Goal: Task Accomplishment & Management: Manage account settings

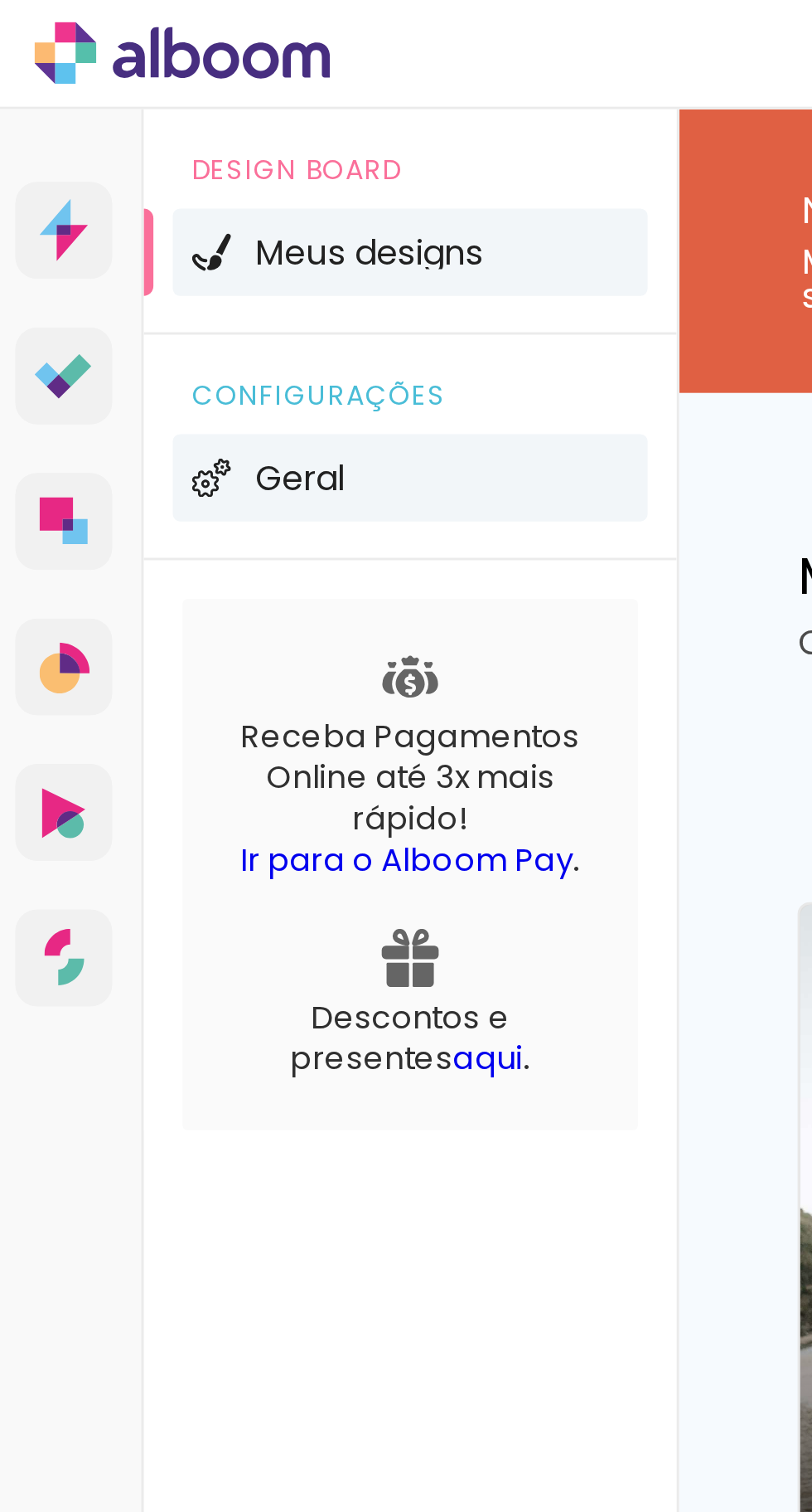
click at [137, 164] on li "Geral" at bounding box center [145, 162] width 162 height 30
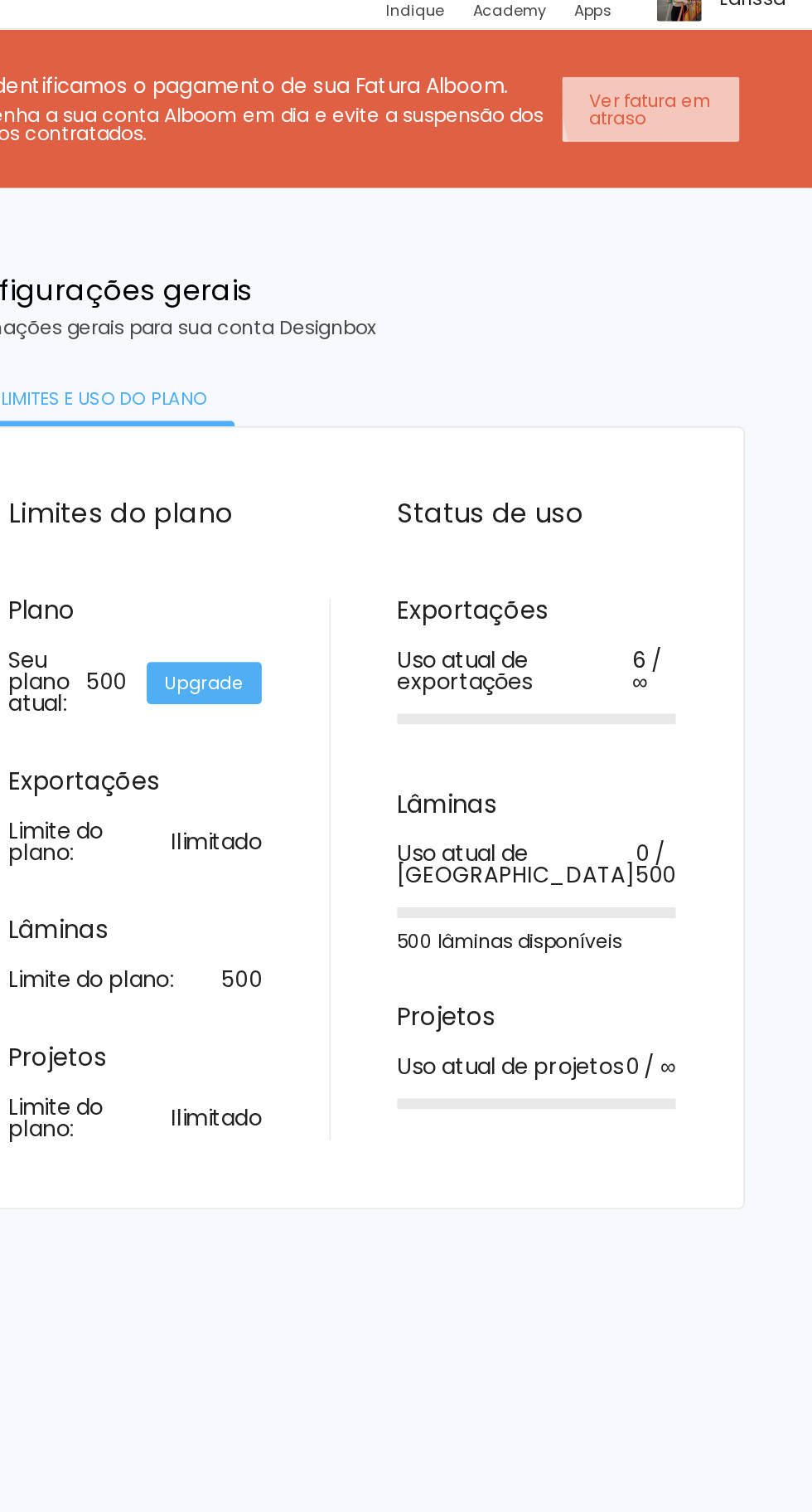
click at [0, 0] on slot "Ver fatura em atraso" at bounding box center [0, 0] width 0 height 0
